Goal: Participate in discussion: Engage in conversation with other users on a specific topic

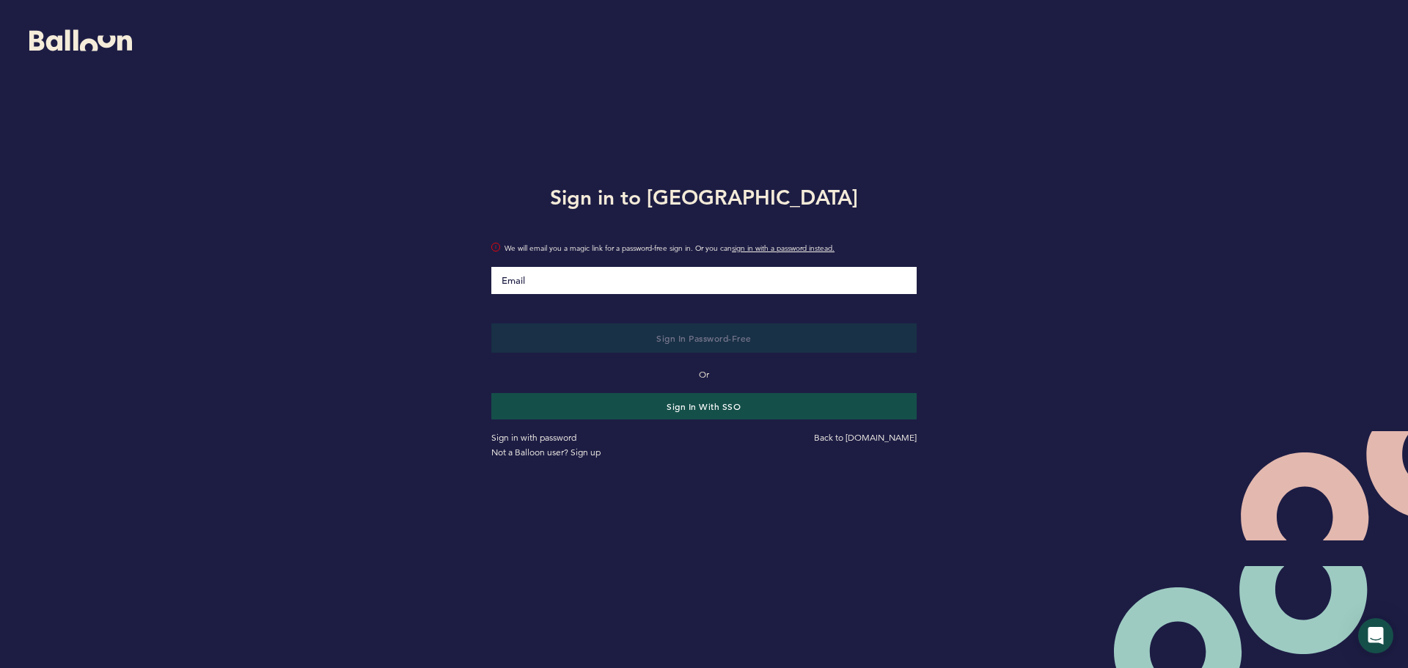
type input "[EMAIL_ADDRESS][DOMAIN_NAME]"
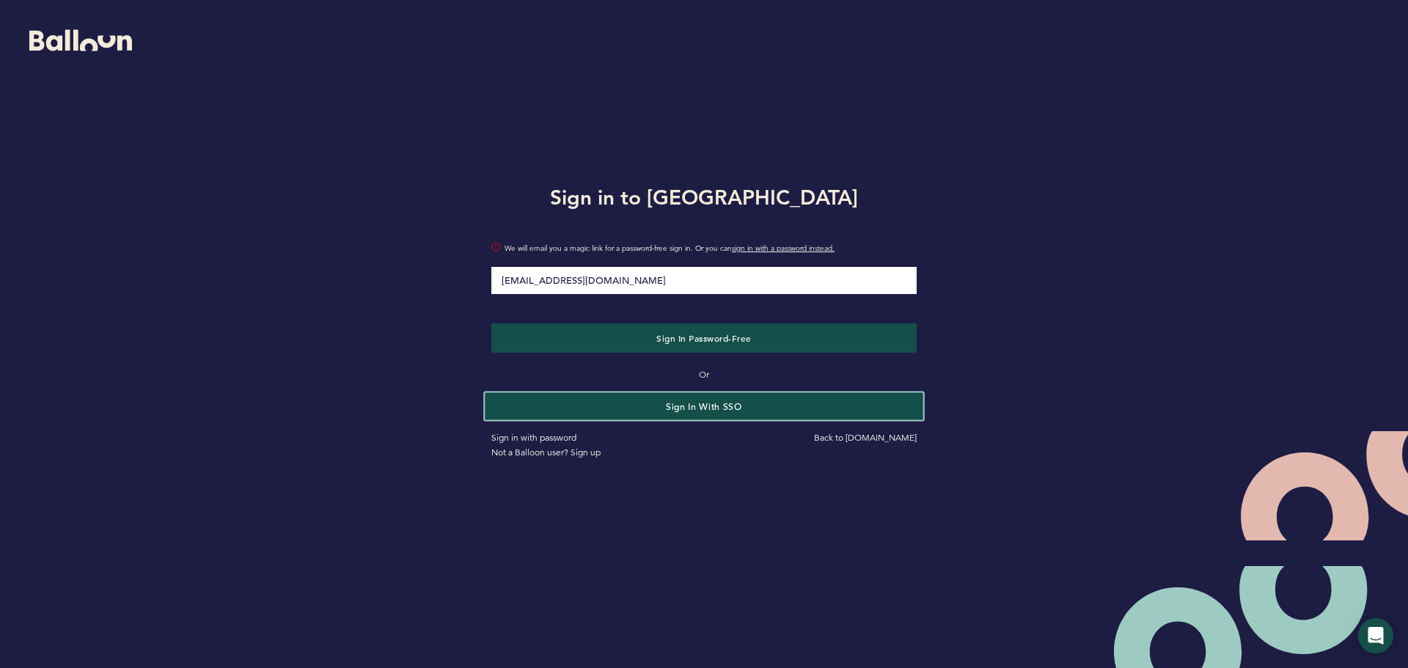
click at [696, 413] on button "Sign in with SSO" at bounding box center [704, 405] width 438 height 27
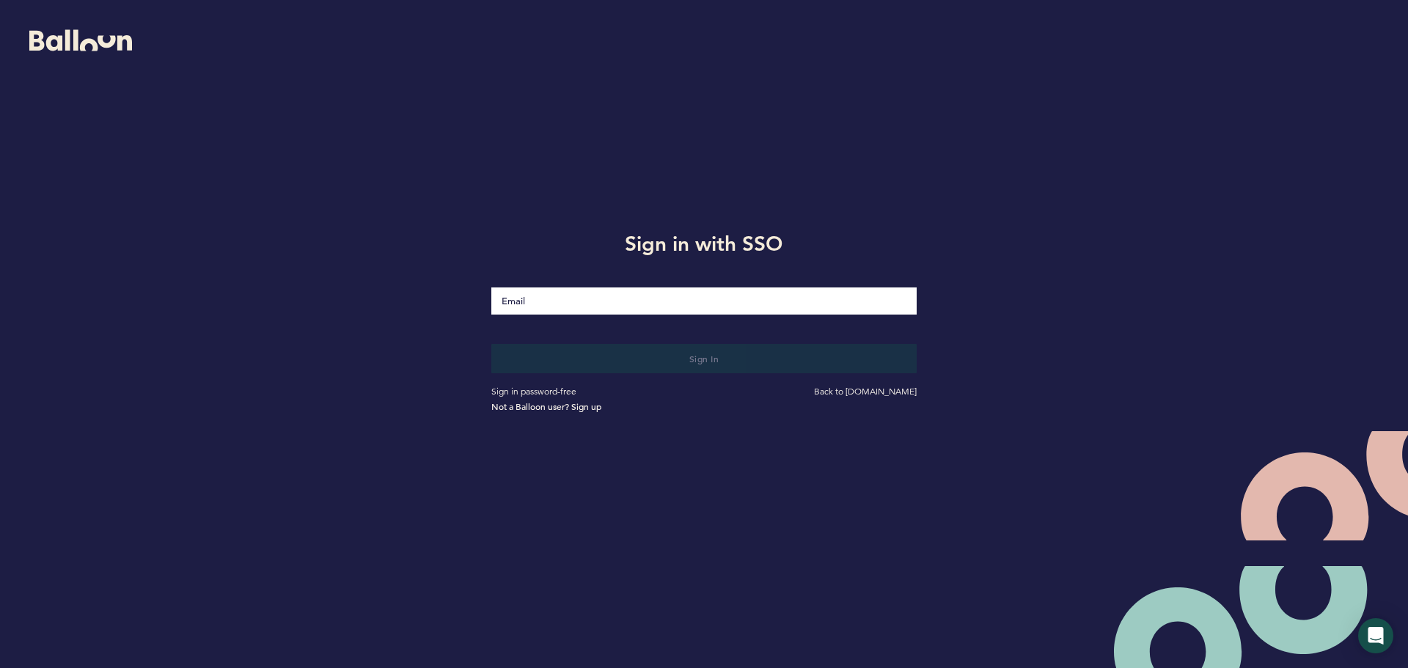
click at [680, 305] on input "Email" at bounding box center [703, 300] width 425 height 27
type input "[EMAIL_ADDRESS][DOMAIN_NAME]"
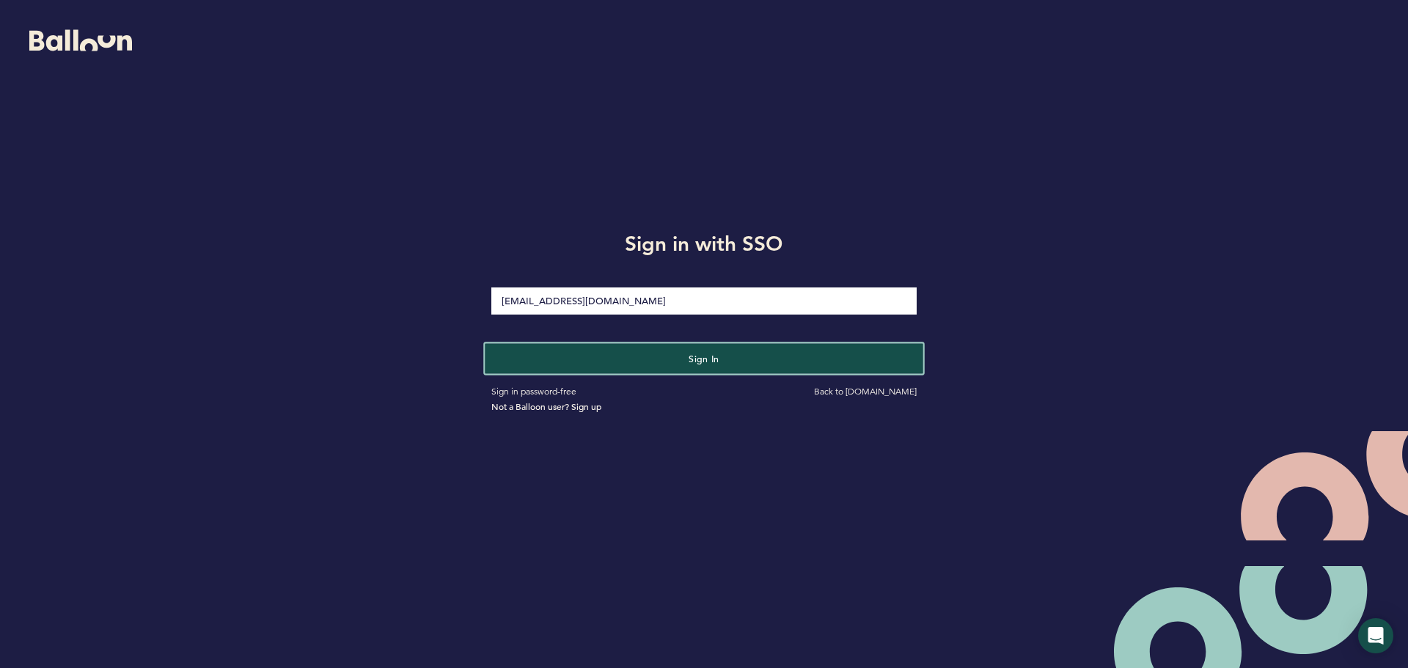
click at [696, 362] on span "Sign in" at bounding box center [704, 359] width 31 height 12
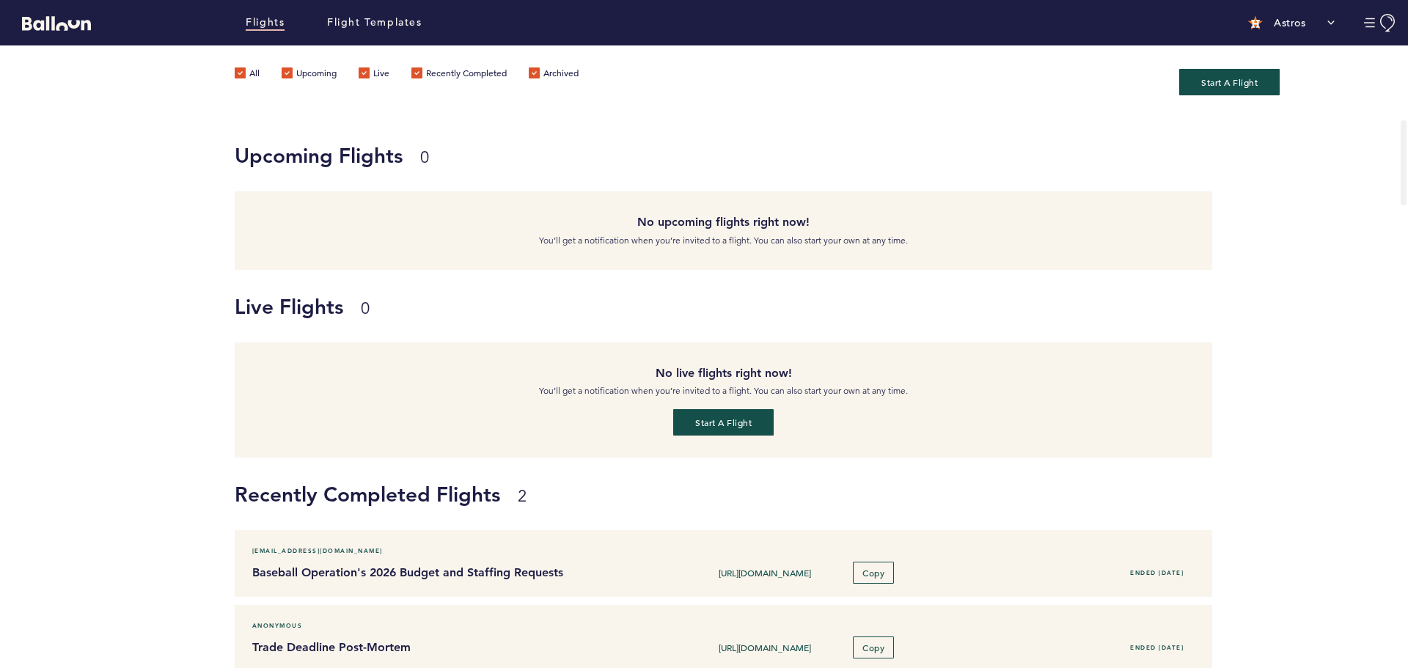
scroll to position [147, 0]
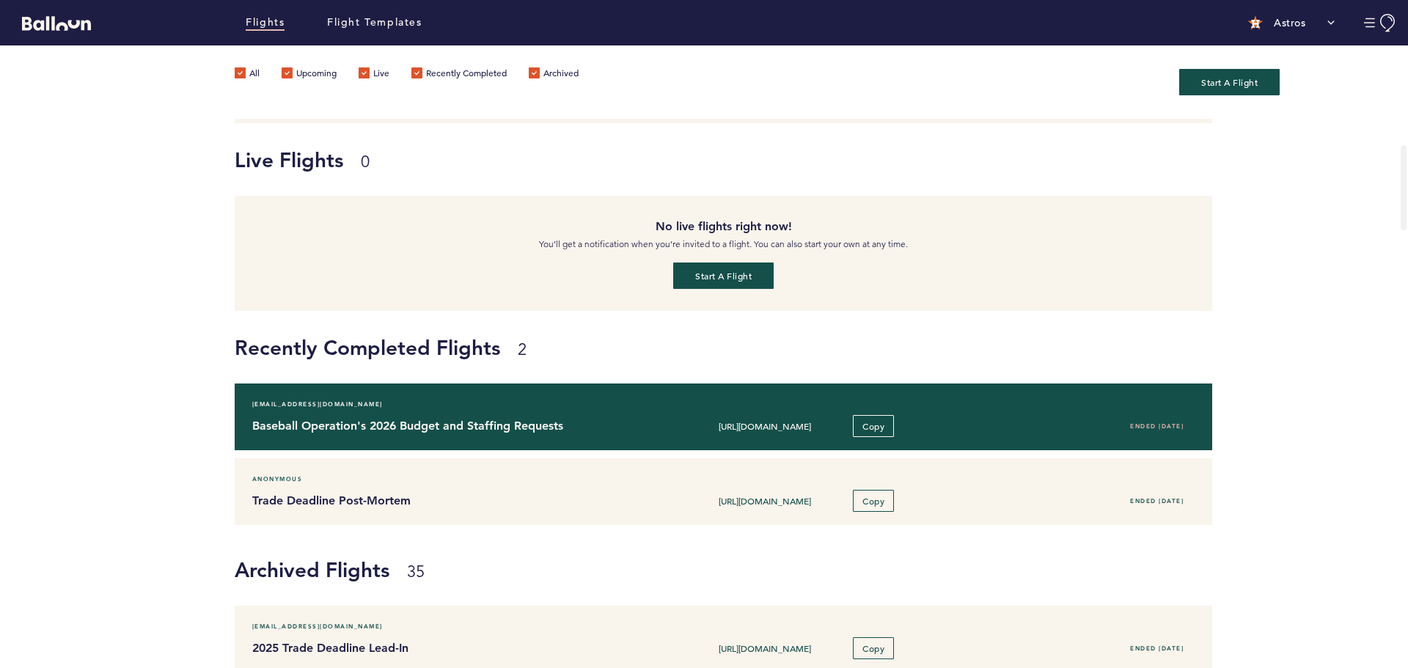
click at [624, 409] on div "crey@astros.com" at bounding box center [723, 404] width 964 height 15
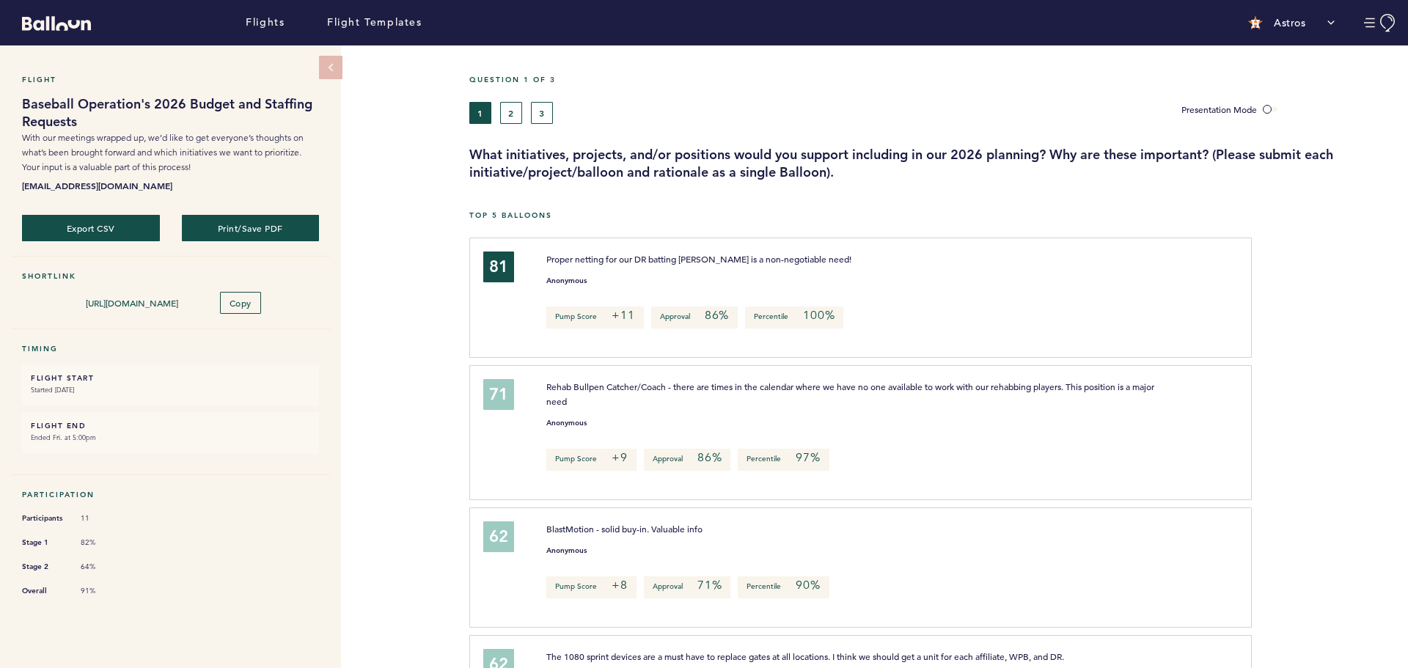
click at [355, 280] on div "Flight Baseball Operation's 2026 Budget and Staffing Requests With our meetings…" at bounding box center [704, 356] width 1408 height 623
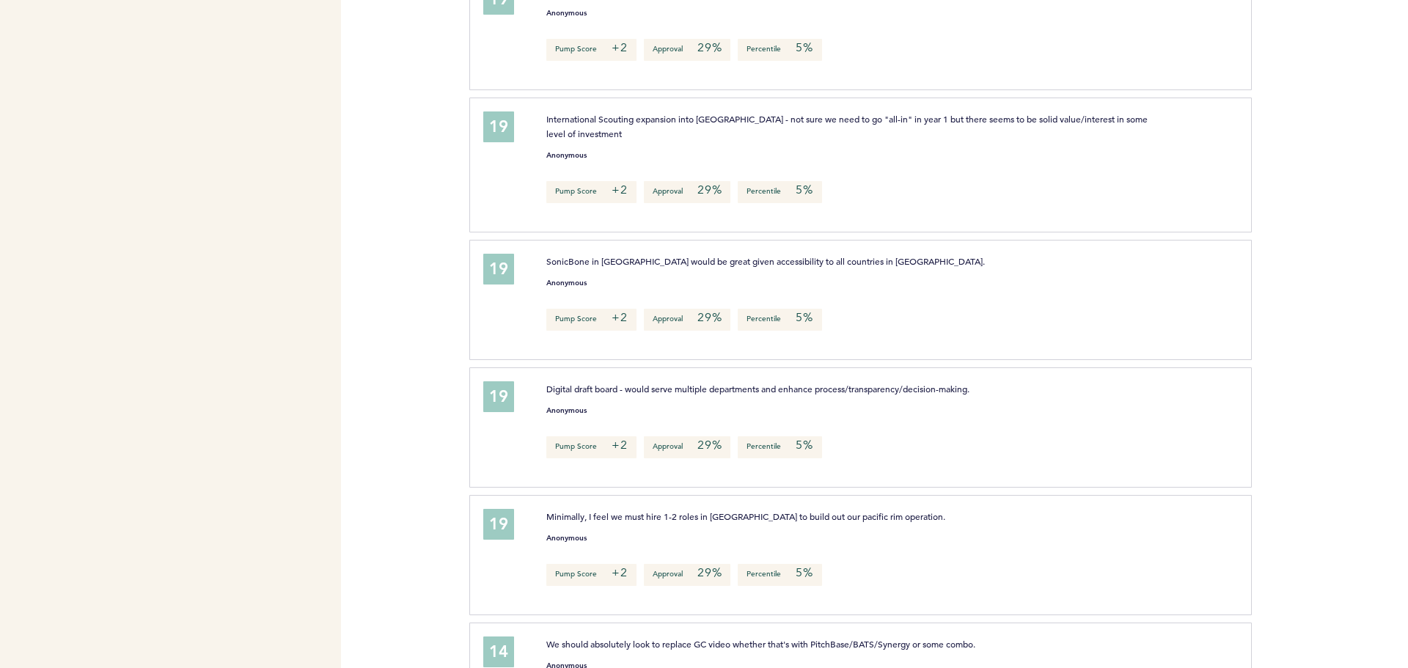
scroll to position [4969, 0]
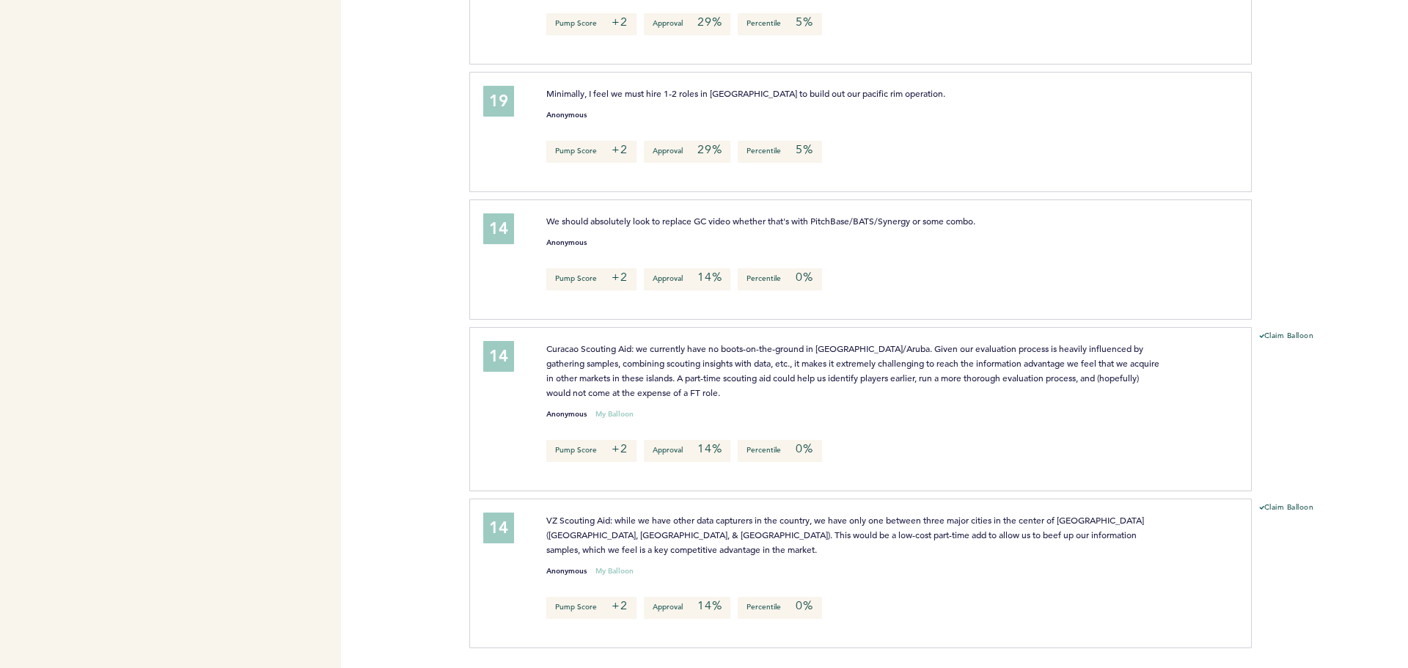
click at [398, 367] on div "Flights Flight Templates Astros Segments brodgers@astros.com Team Domain: astro…" at bounding box center [704, 334] width 1408 height 668
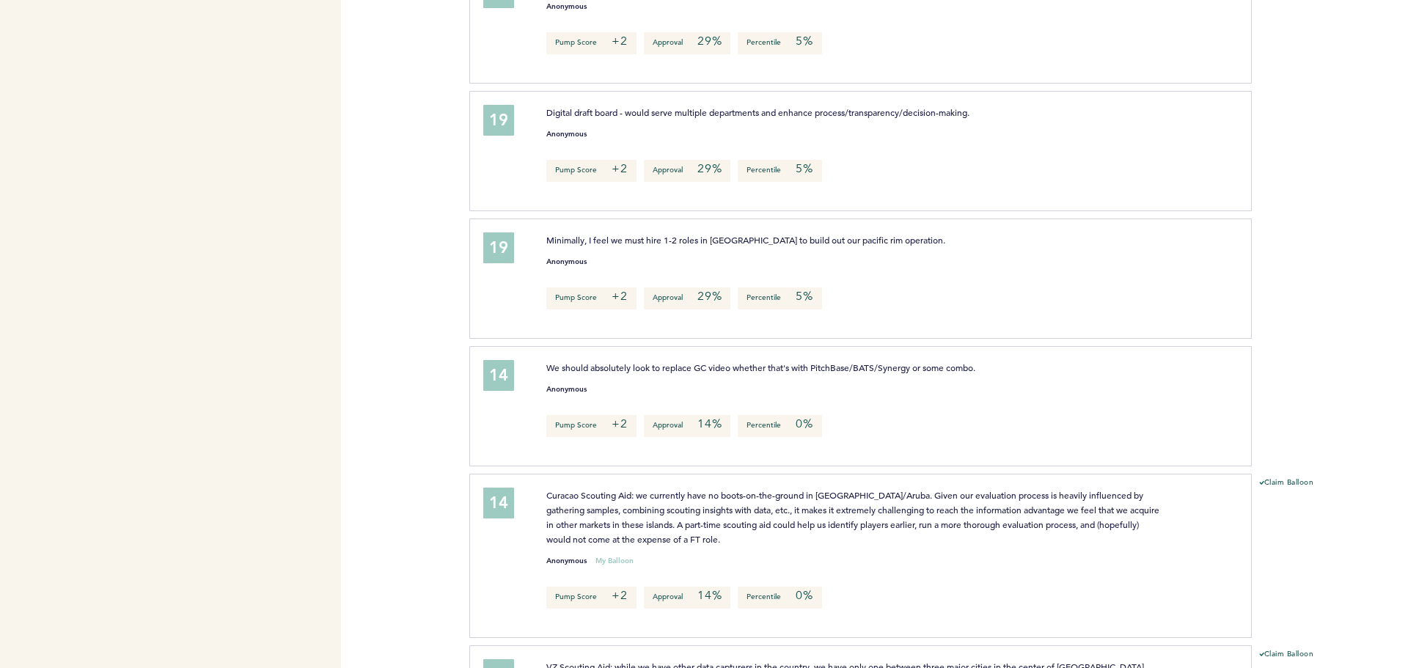
scroll to position [4676, 0]
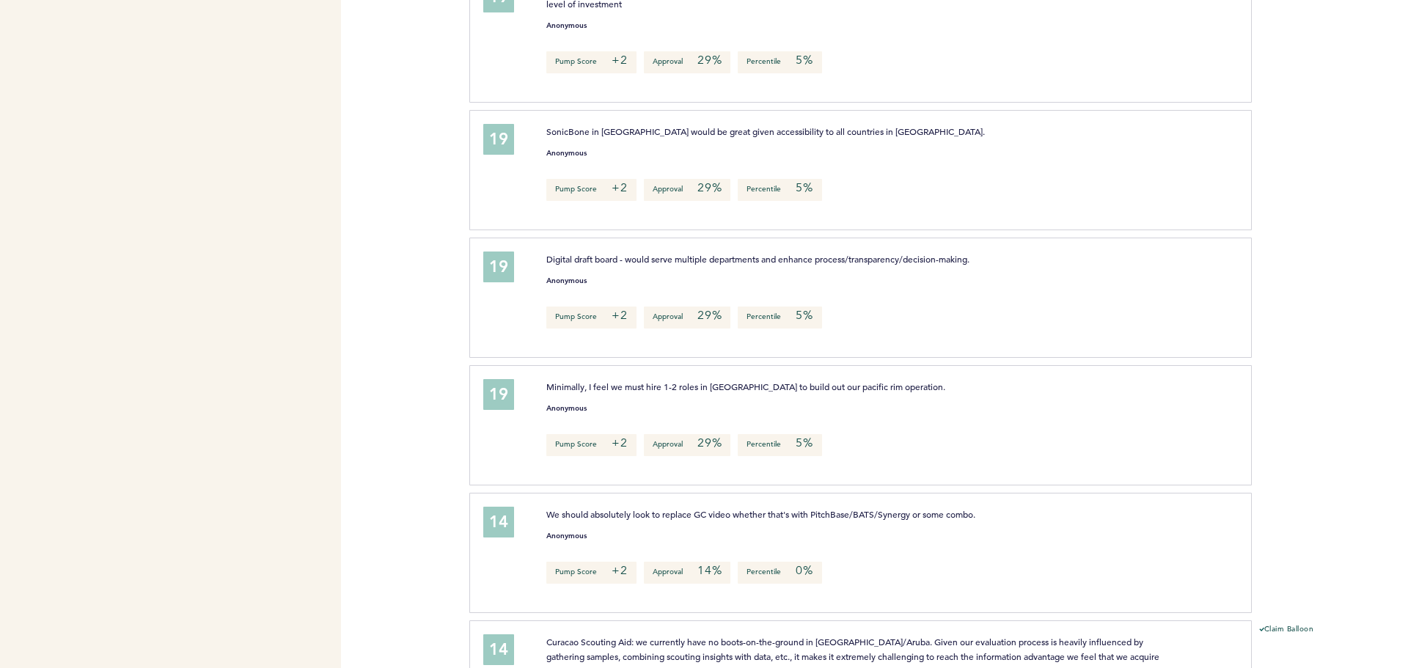
click at [398, 367] on div "Flights Flight Templates Astros Segments brodgers@astros.com Team Domain: astro…" at bounding box center [704, 334] width 1408 height 668
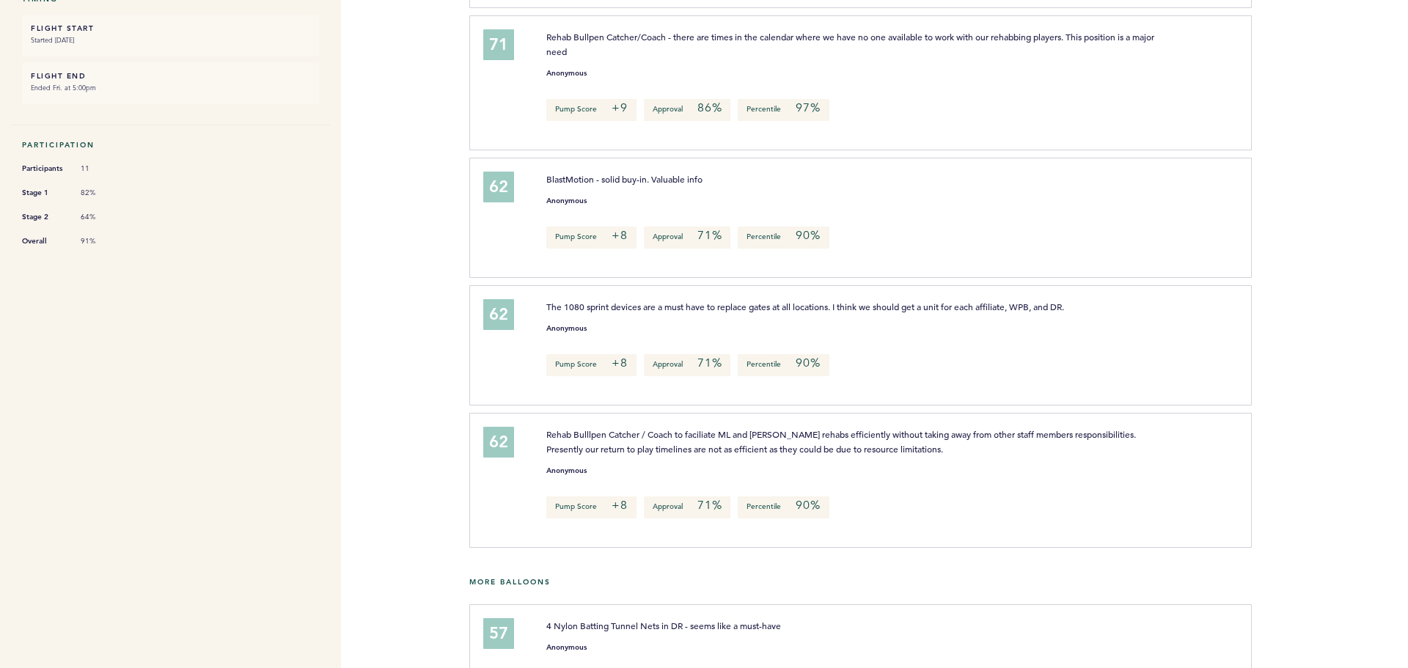
scroll to position [0, 0]
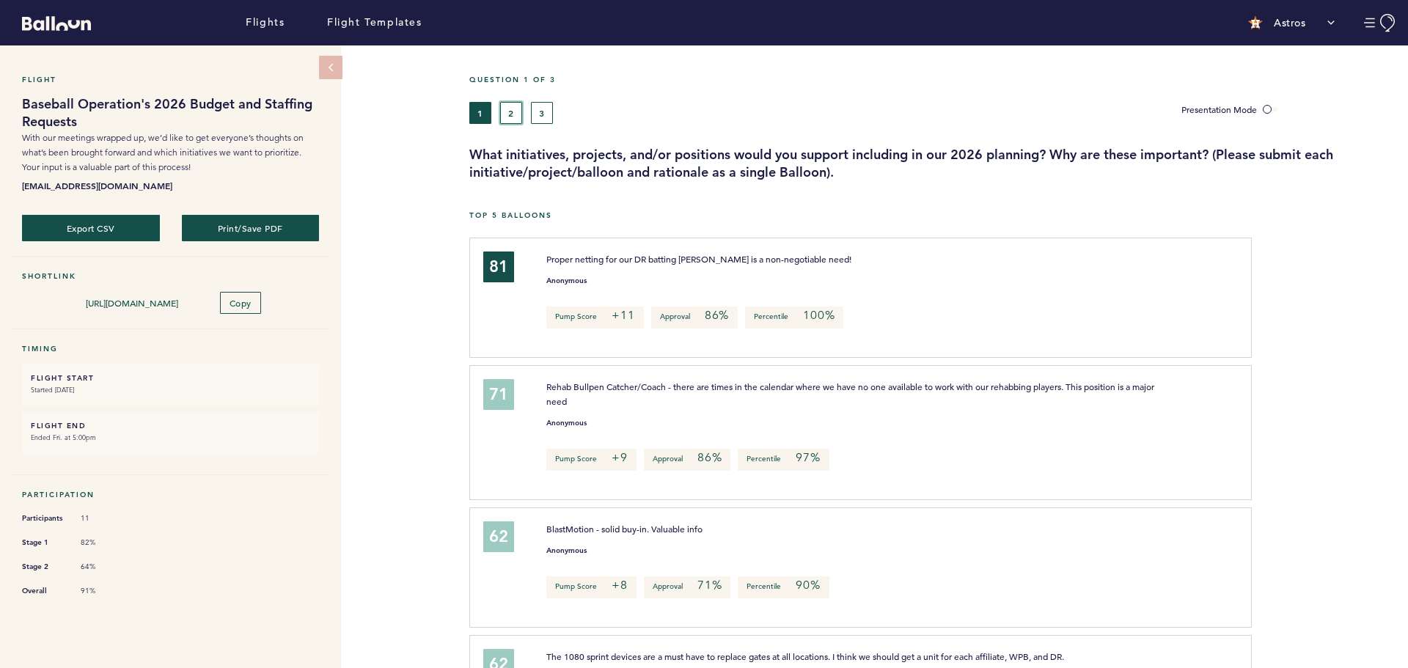
click at [509, 117] on button "2" at bounding box center [511, 113] width 22 height 22
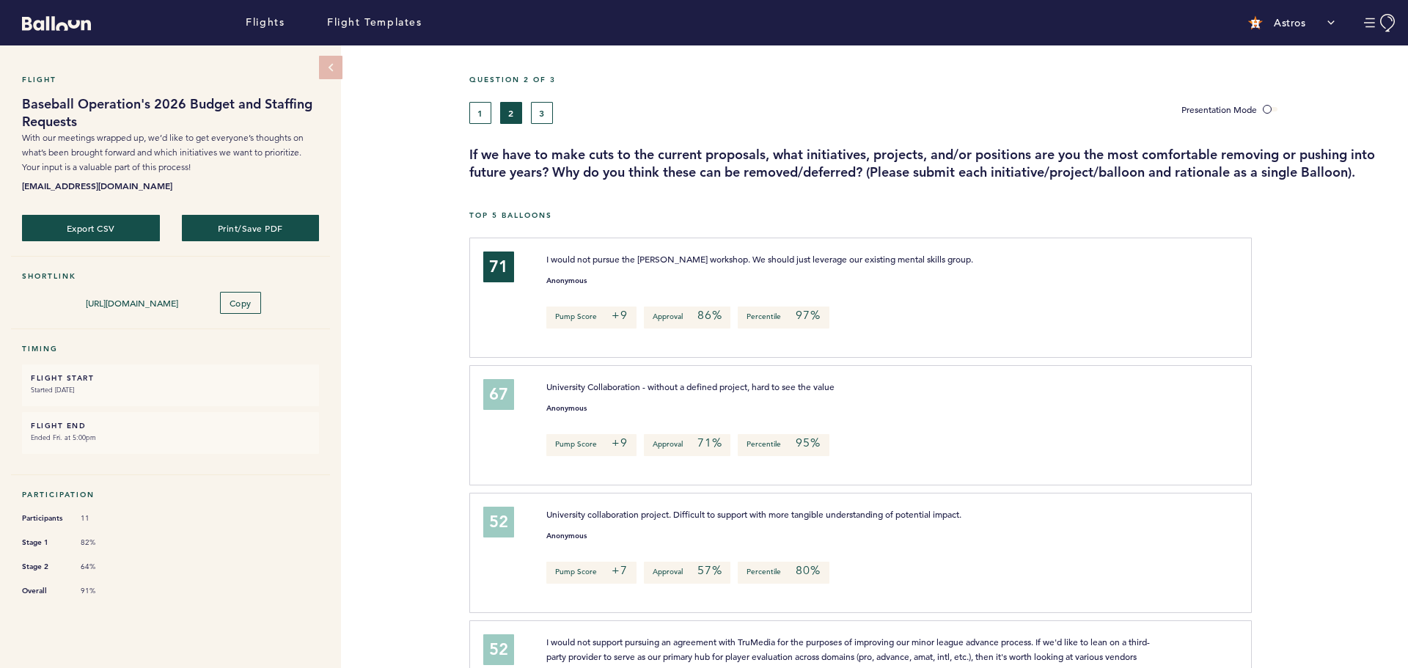
click at [382, 318] on div "Flight Baseball Operation's 2026 Budget and Staffing Requests With our meetings…" at bounding box center [704, 356] width 1408 height 623
click at [542, 108] on button "3" at bounding box center [542, 113] width 22 height 22
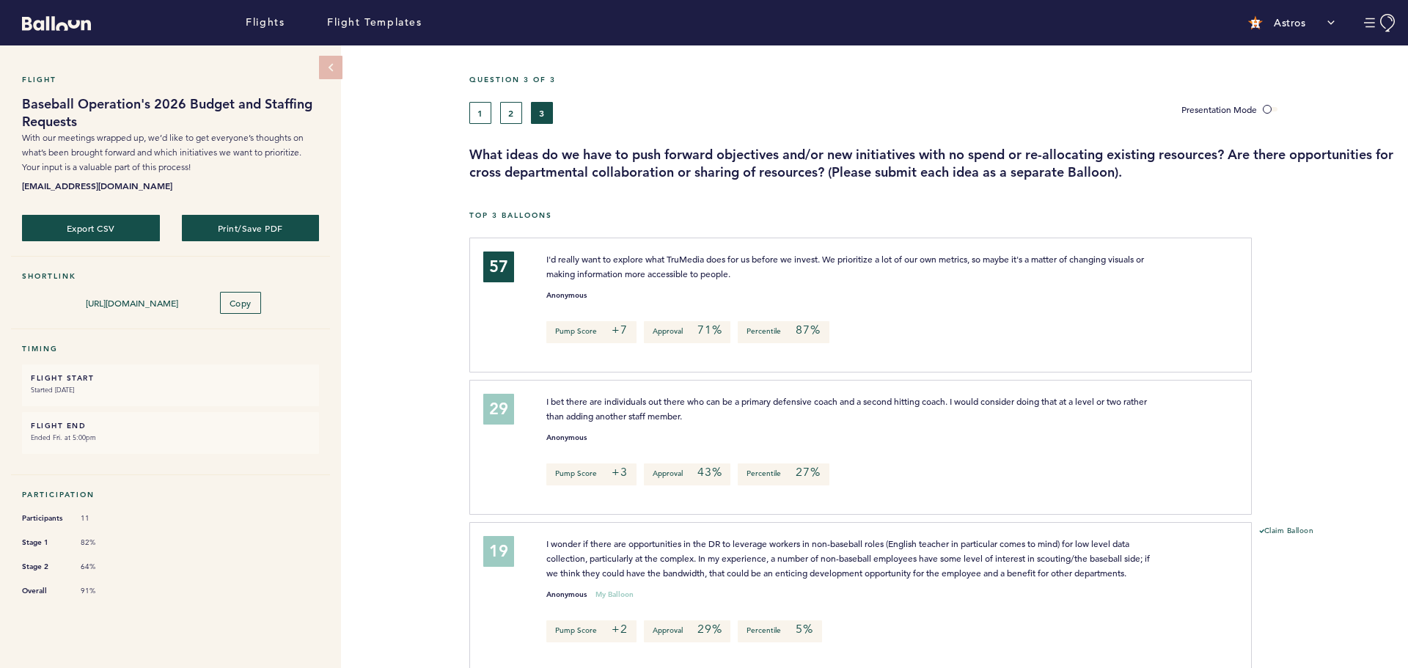
click at [408, 273] on div "Flight Baseball Operation's 2026 Budget and Staffing Requests With our meetings…" at bounding box center [704, 356] width 1408 height 623
click at [595, 172] on h3 "What ideas do we have to push forward objectives and/or new initiatives with no…" at bounding box center [933, 163] width 928 height 35
click at [514, 119] on button "2" at bounding box center [511, 113] width 22 height 22
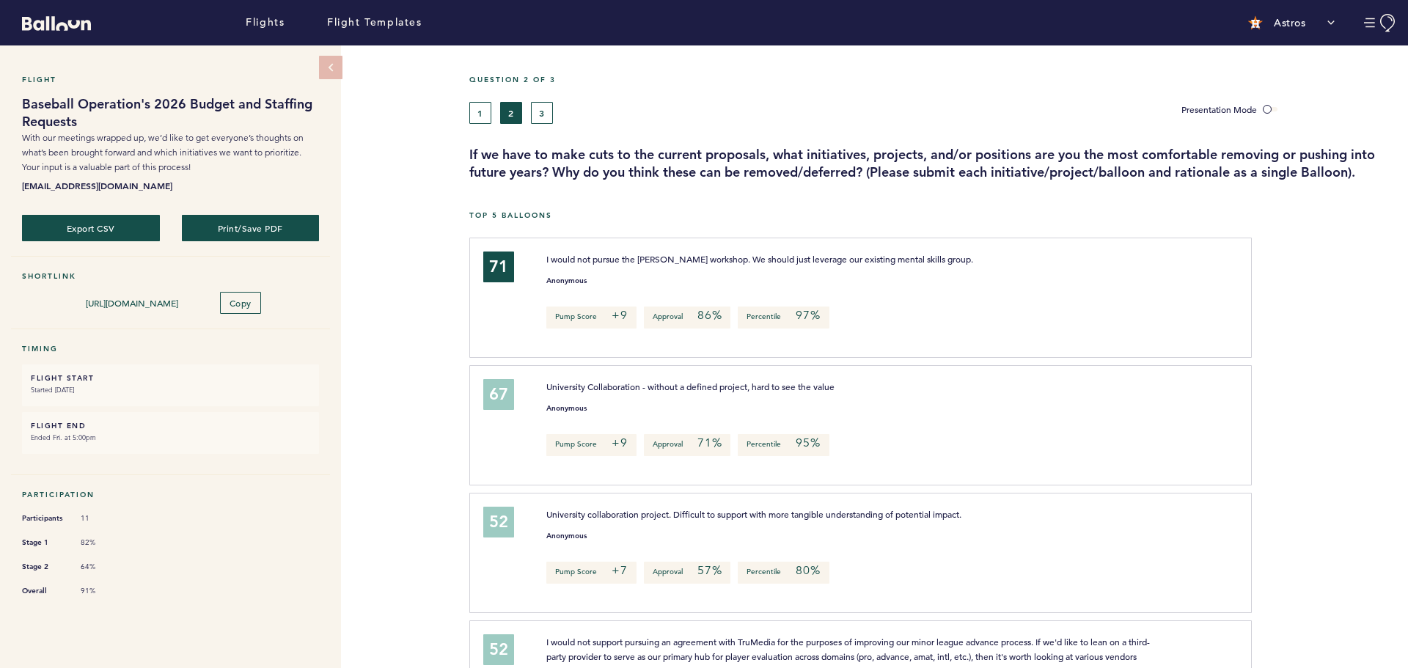
click at [612, 254] on span "I would not pursue the Brian Cain workshop. We should just leverage our existin…" at bounding box center [759, 259] width 427 height 12
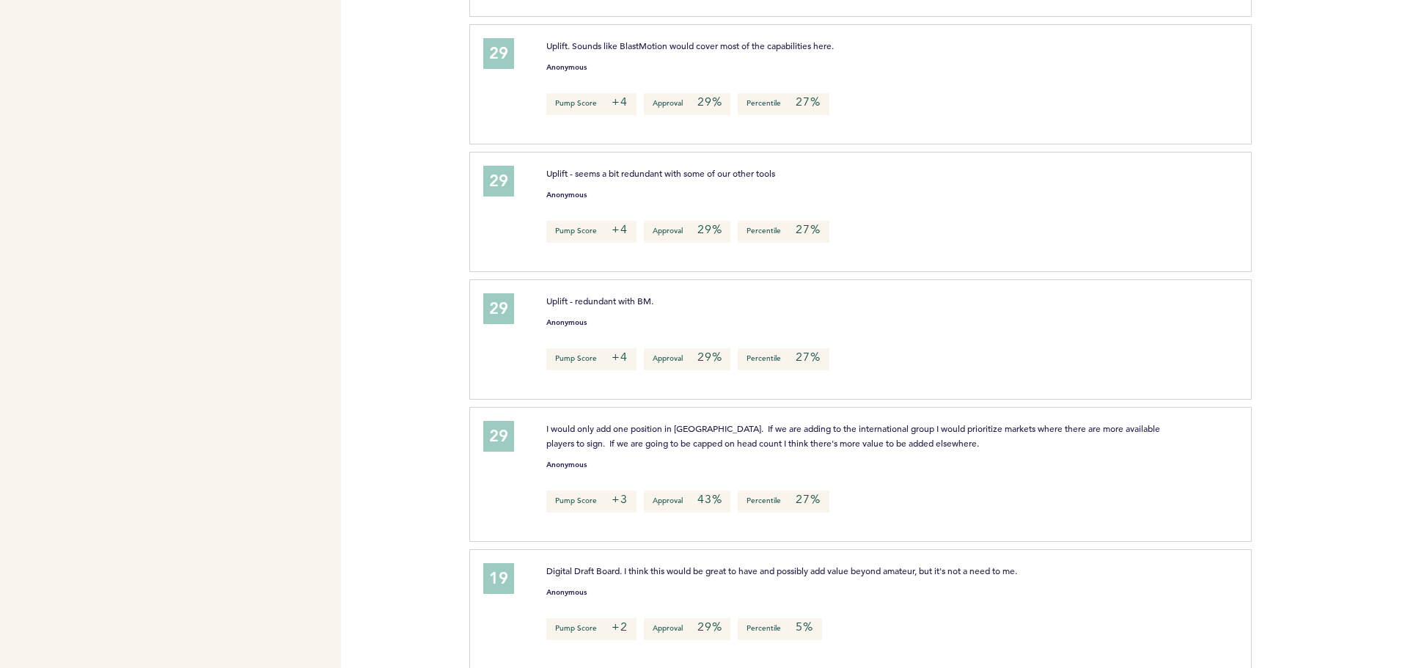
scroll to position [2001, 0]
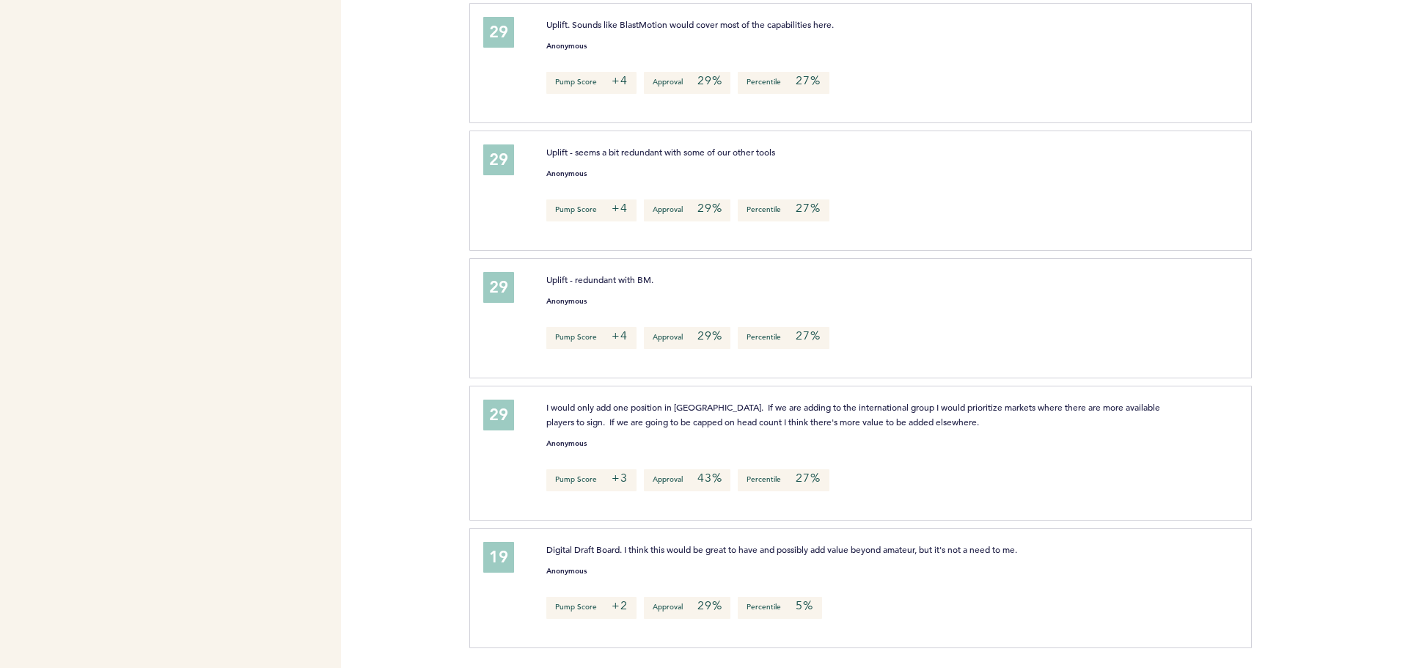
click at [601, 277] on span "Uplift - redundant with BM." at bounding box center [599, 279] width 107 height 12
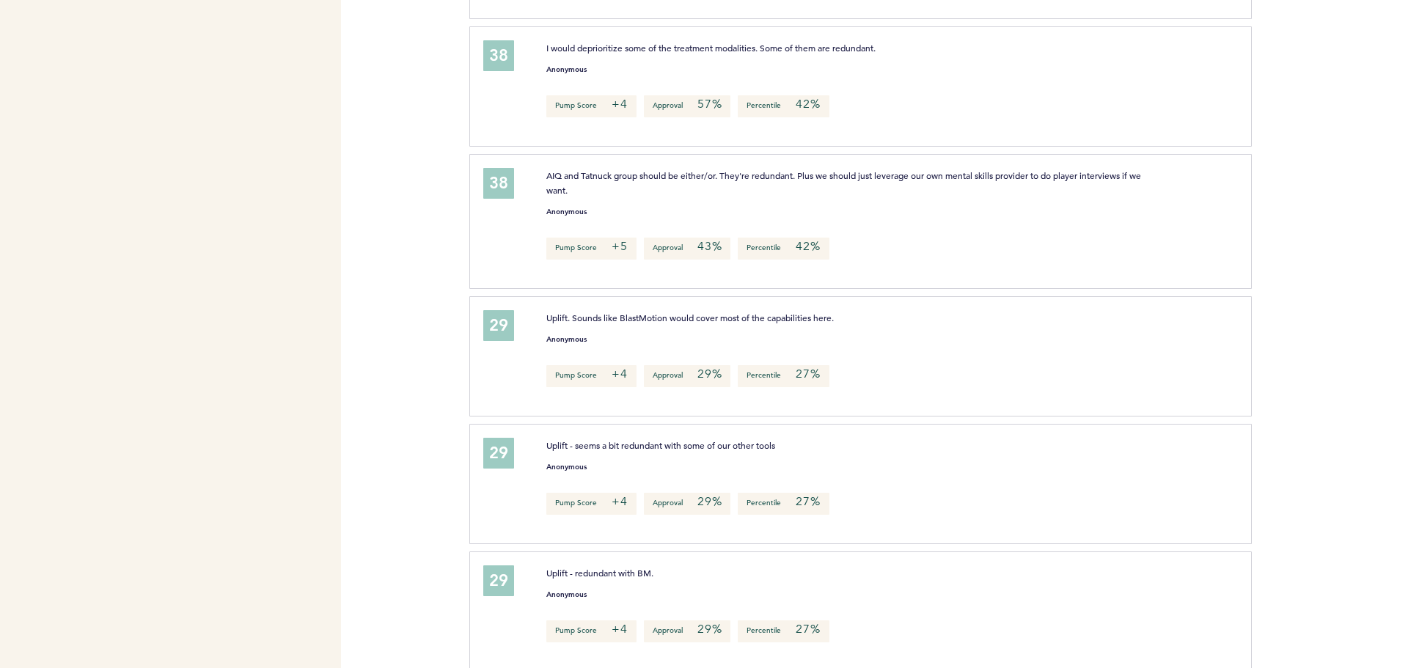
scroll to position [1634, 0]
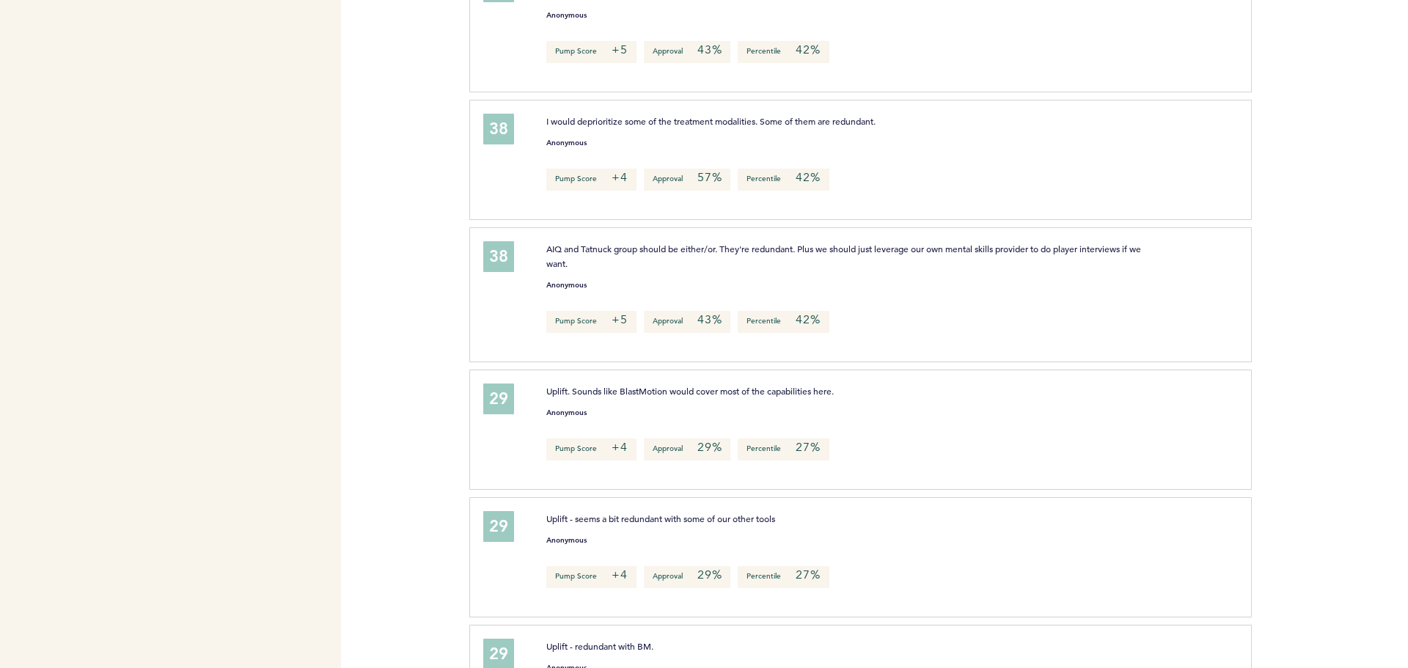
click at [562, 282] on small "Anonymous" at bounding box center [566, 285] width 40 height 7
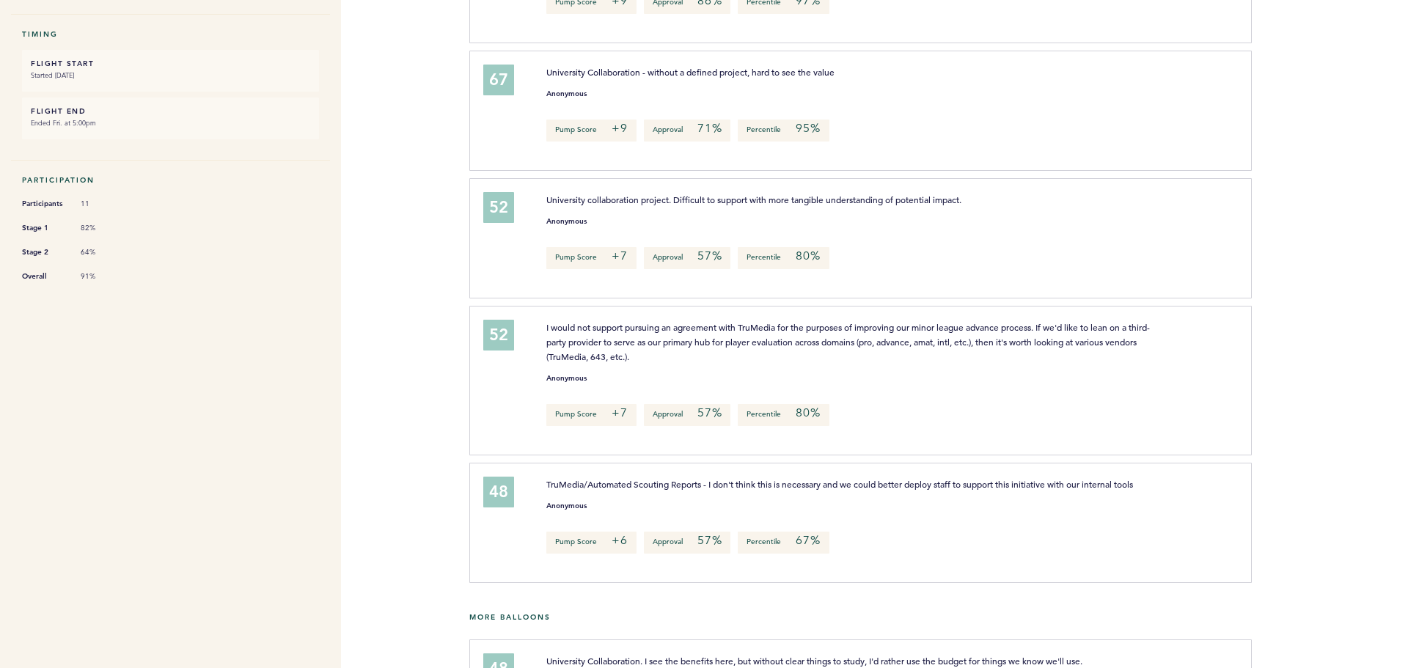
scroll to position [0, 0]
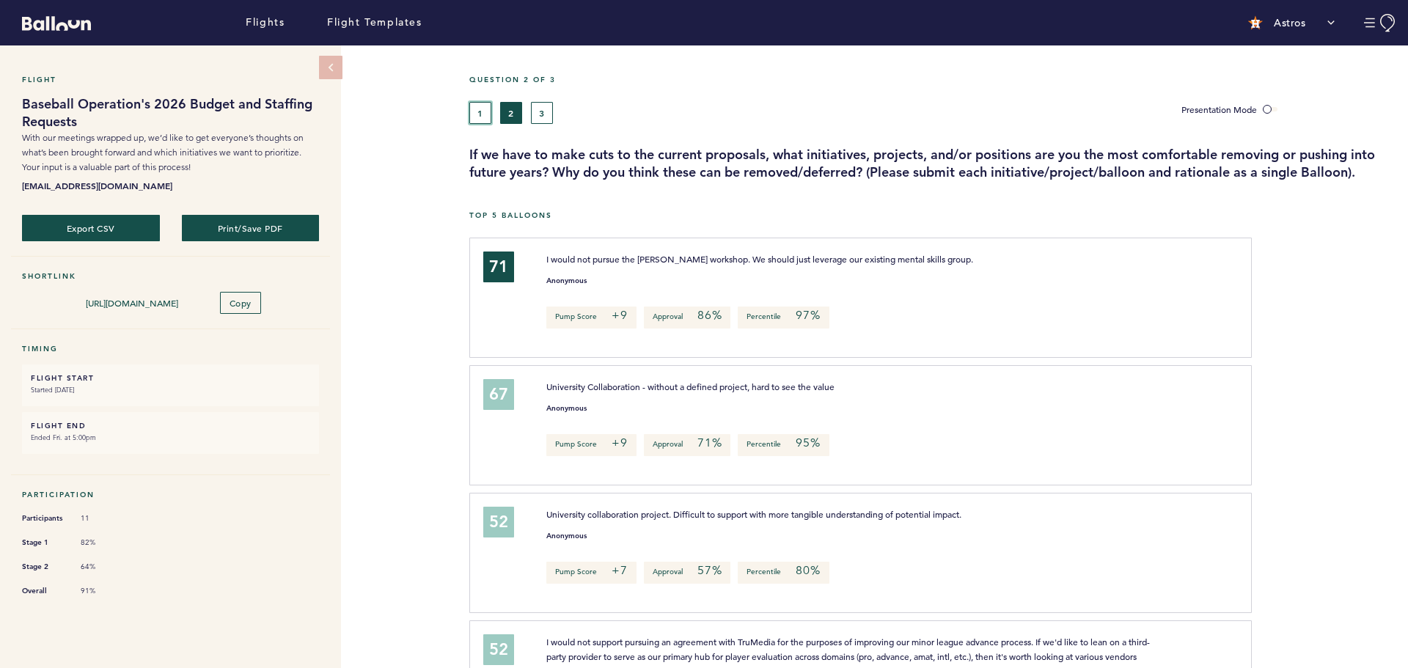
click at [478, 111] on button "1" at bounding box center [480, 113] width 22 height 22
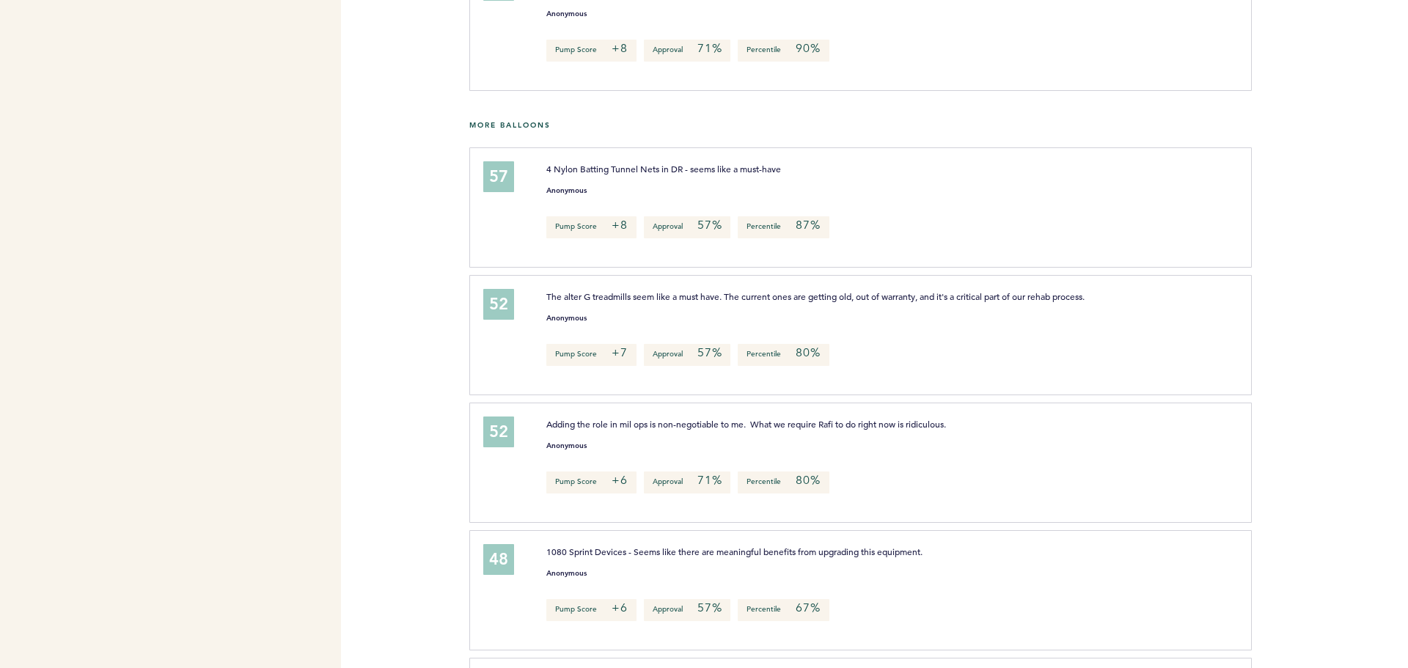
scroll to position [880, 0]
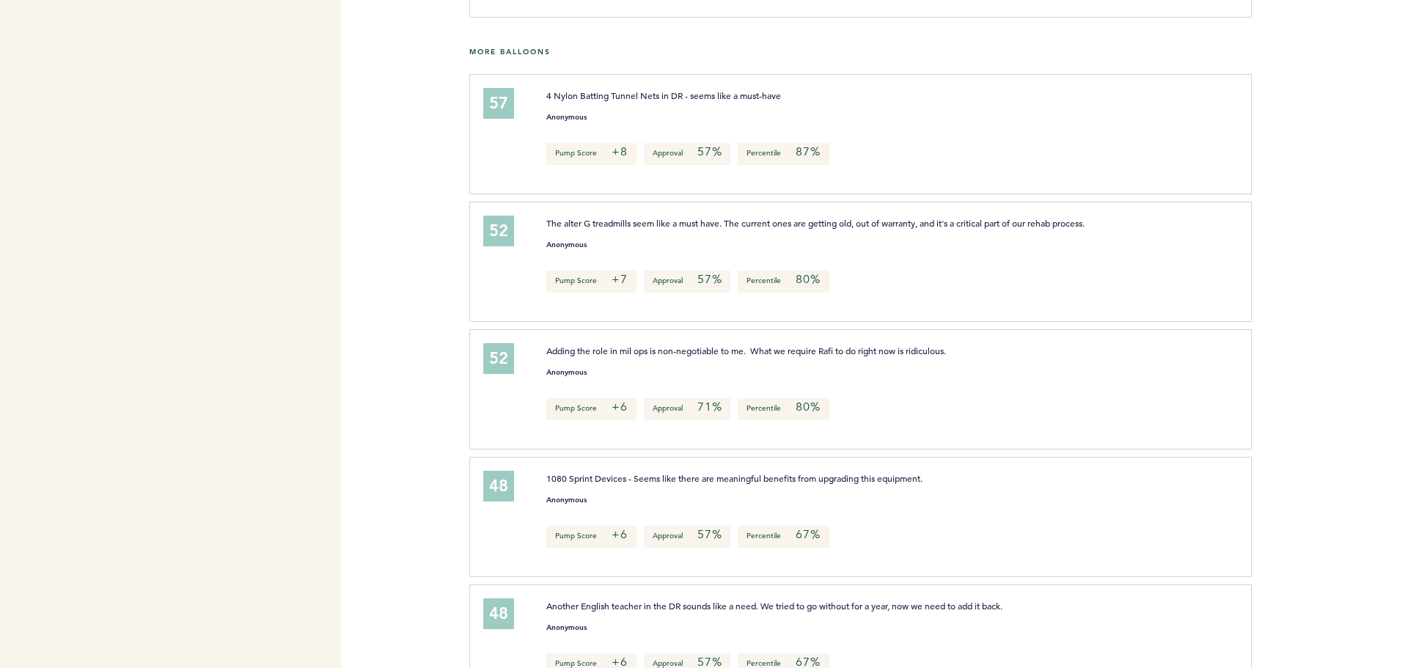
click at [573, 221] on span "The alter G treadmills seem like a must have. The current ones are getting old,…" at bounding box center [815, 223] width 538 height 12
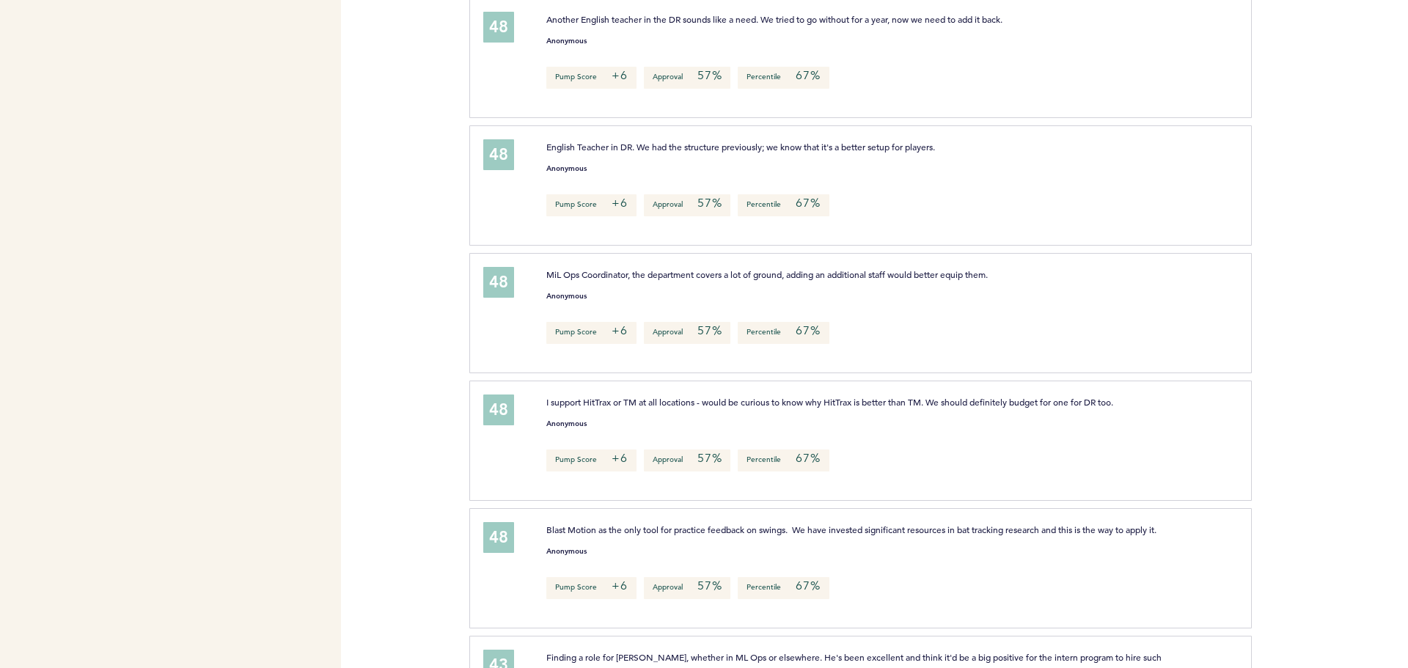
scroll to position [1540, 0]
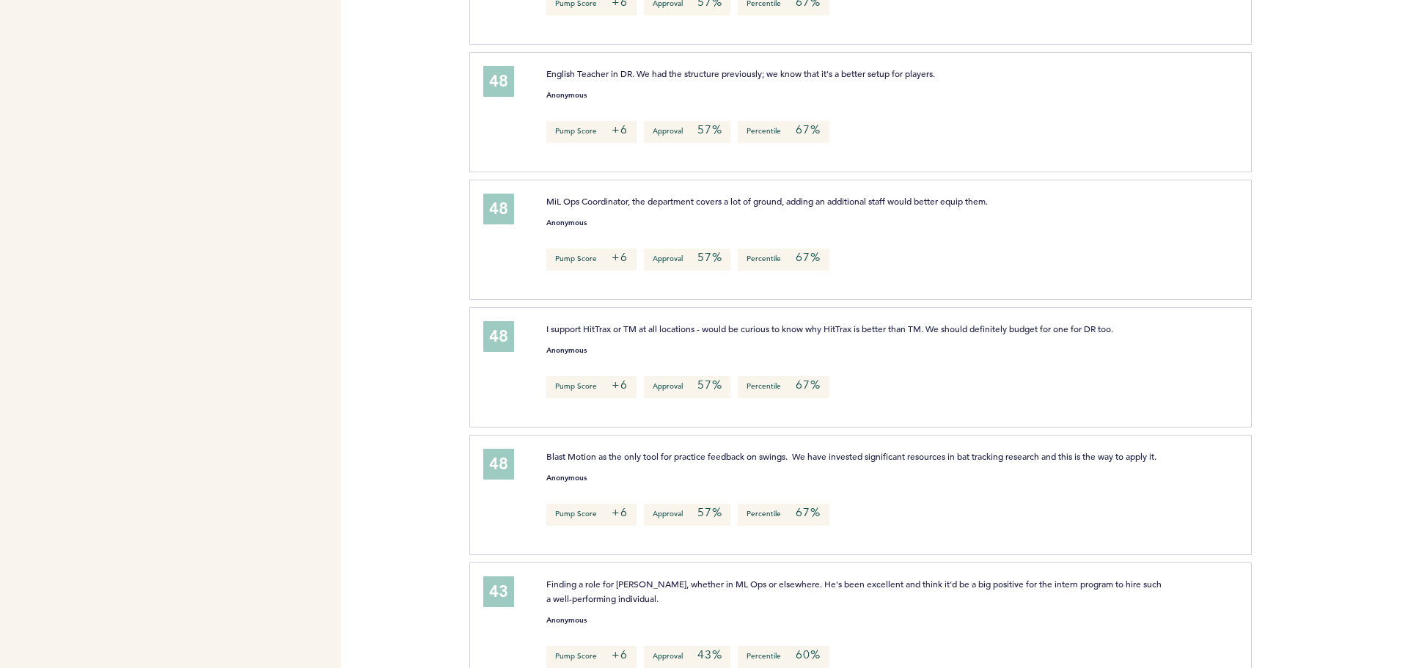
click at [573, 221] on small "Anonymous" at bounding box center [566, 222] width 40 height 7
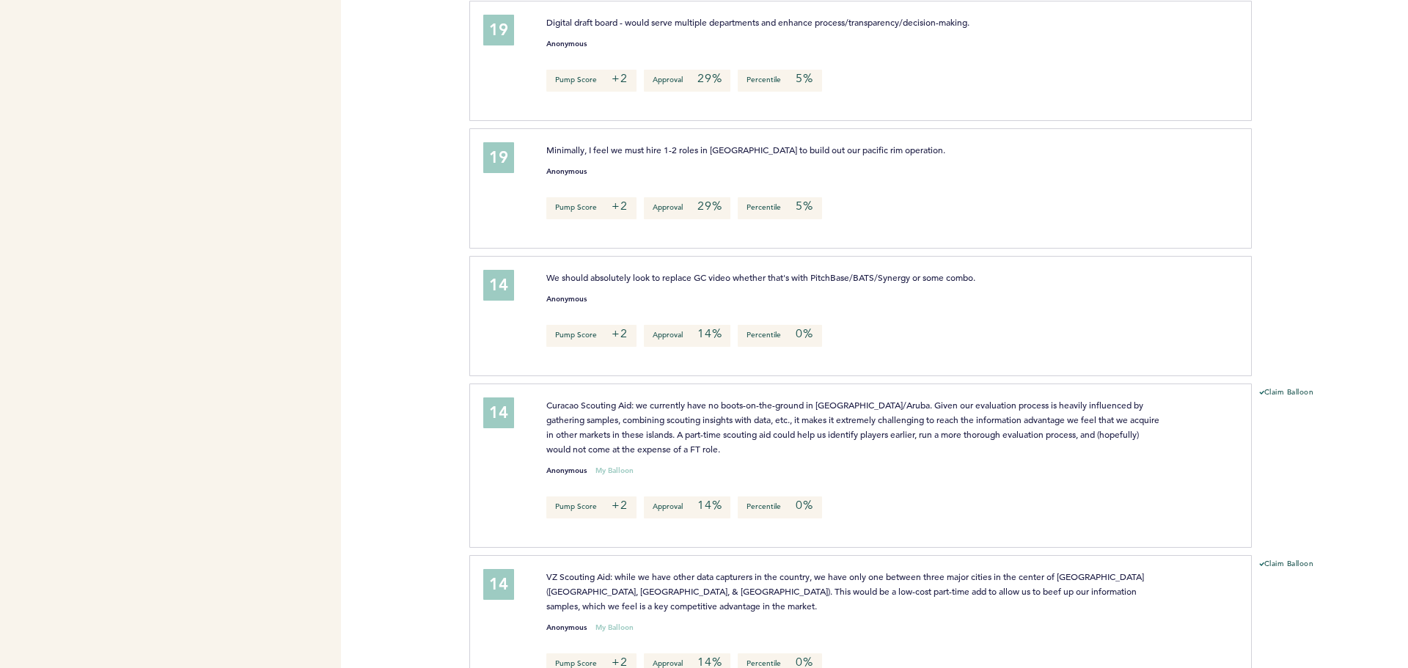
scroll to position [4969, 0]
